Goal: Information Seeking & Learning: Learn about a topic

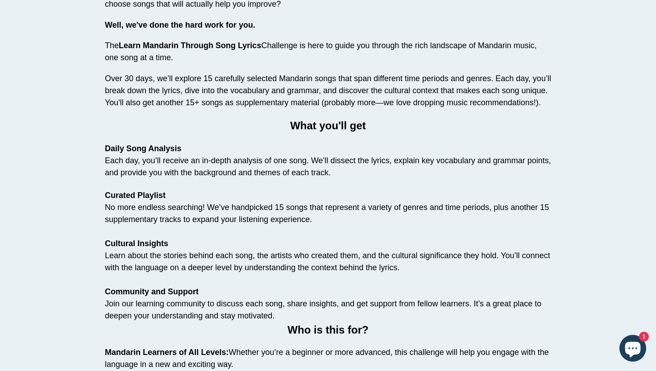
scroll to position [587, 0]
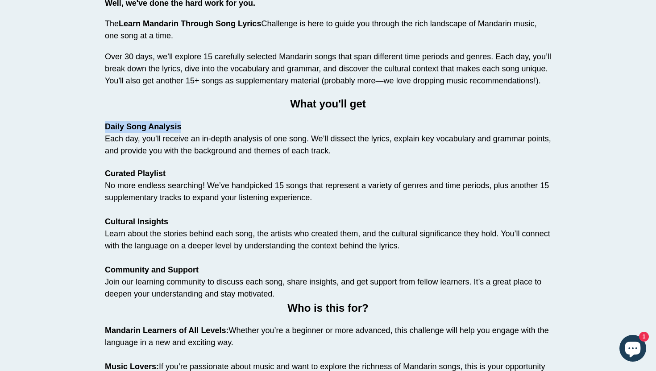
drag, startPoint x: 184, startPoint y: 126, endPoint x: 94, endPoint y: 122, distance: 90.3
copy strong "Daily Song Analysis"
drag, startPoint x: 106, startPoint y: 171, endPoint x: 175, endPoint y: 172, distance: 69.2
click at [175, 172] on p "Curated Playlist No more endless searching! We’ve handpicked 15 songs that repr…" at bounding box center [328, 186] width 446 height 36
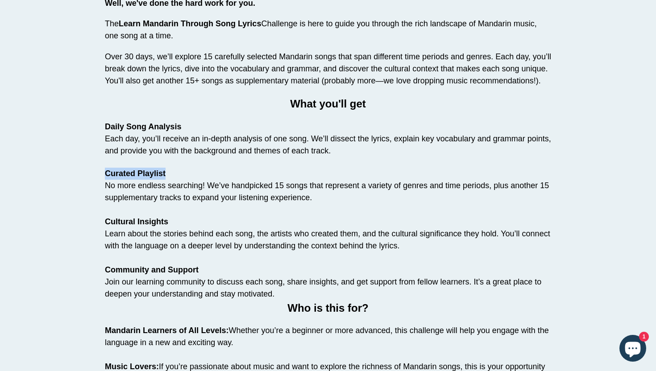
copy strong "Curated Playlist"
drag, startPoint x: 169, startPoint y: 220, endPoint x: 103, endPoint y: 221, distance: 66.1
copy strong "Cultural Insights"
drag, startPoint x: 202, startPoint y: 269, endPoint x: 99, endPoint y: 271, distance: 103.2
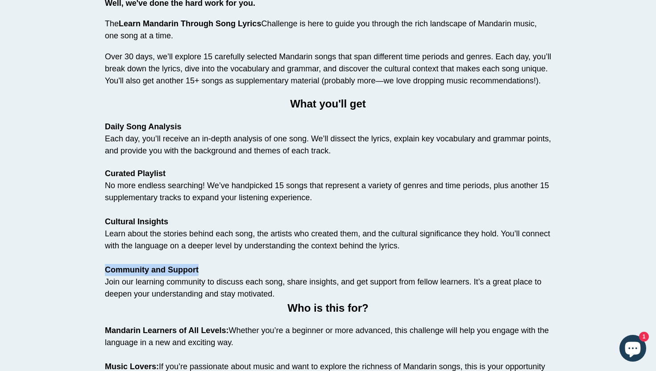
copy strong "Community and Support"
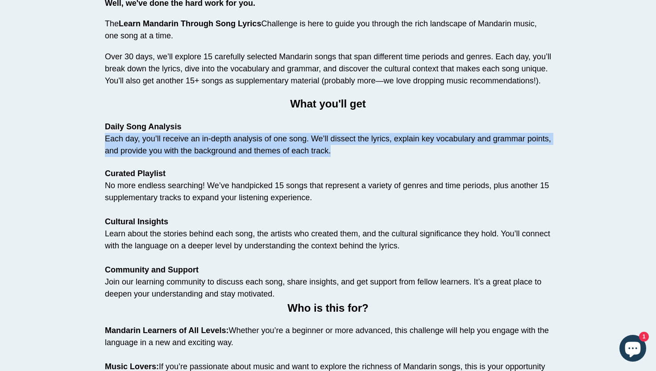
drag, startPoint x: 335, startPoint y: 150, endPoint x: 100, endPoint y: 144, distance: 235.4
copy span "Each day, you’ll receive an in-depth analysis of one song. We’ll dissect the ly…"
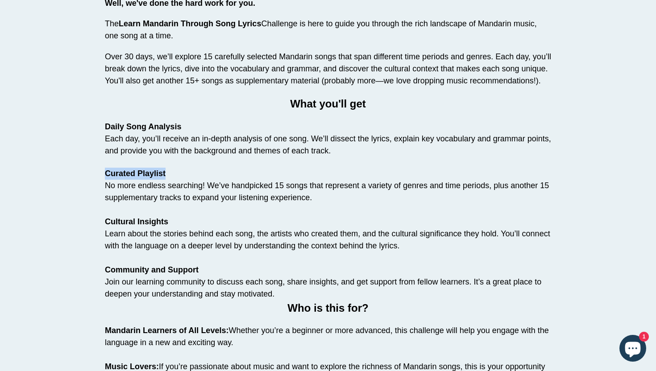
drag, startPoint x: 166, startPoint y: 171, endPoint x: 96, endPoint y: 172, distance: 69.7
copy strong "Curated Playlist"
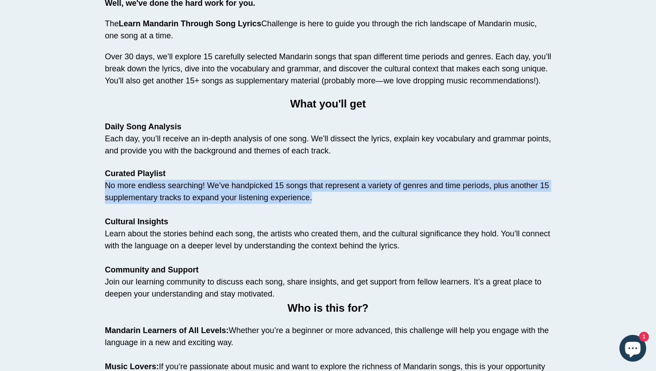
drag, startPoint x: 315, startPoint y: 202, endPoint x: 98, endPoint y: 188, distance: 217.5
copy span "No more endless searching! We’ve handpicked 15 songs that represent a variety o…"
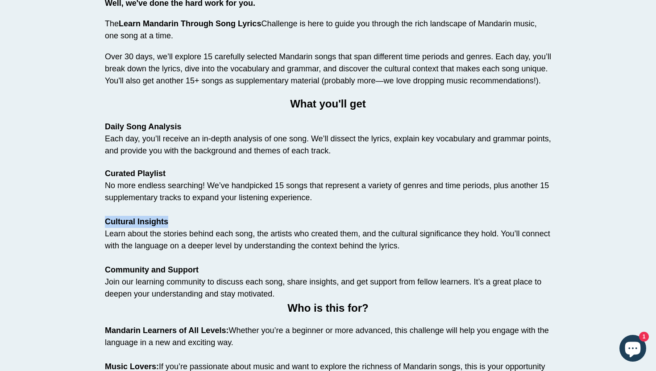
drag, startPoint x: 168, startPoint y: 222, endPoint x: 90, endPoint y: 223, distance: 78.6
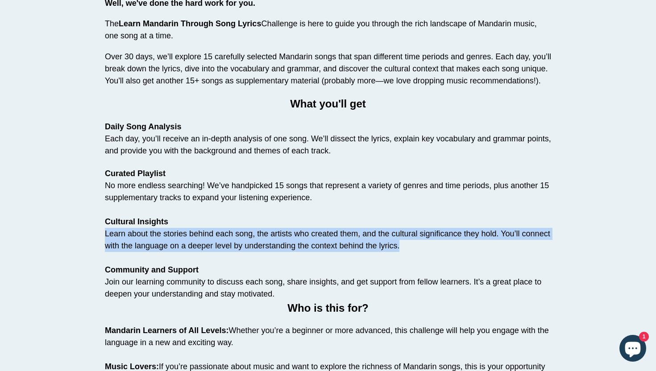
drag, startPoint x: 102, startPoint y: 235, endPoint x: 408, endPoint y: 242, distance: 305.5
copy span "Learn about the stories behind each song, the artists who created them, and the…"
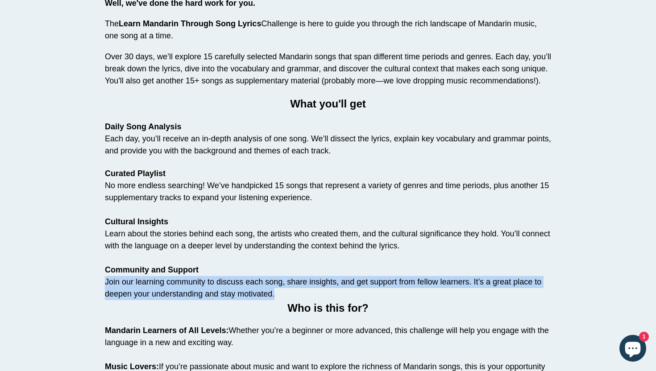
drag, startPoint x: 271, startPoint y: 292, endPoint x: 103, endPoint y: 282, distance: 168.6
copy span "Join our learning community to discuss each song, share insights, and get suppo…"
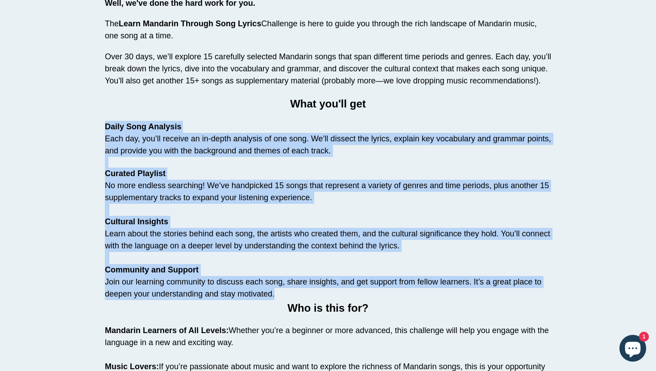
drag, startPoint x: 111, startPoint y: 135, endPoint x: 289, endPoint y: 291, distance: 236.7
copy ul "Daily Song Analysis Each day, you’ll receive an in-depth analysis of one song. …"
